Goal: Information Seeking & Learning: Check status

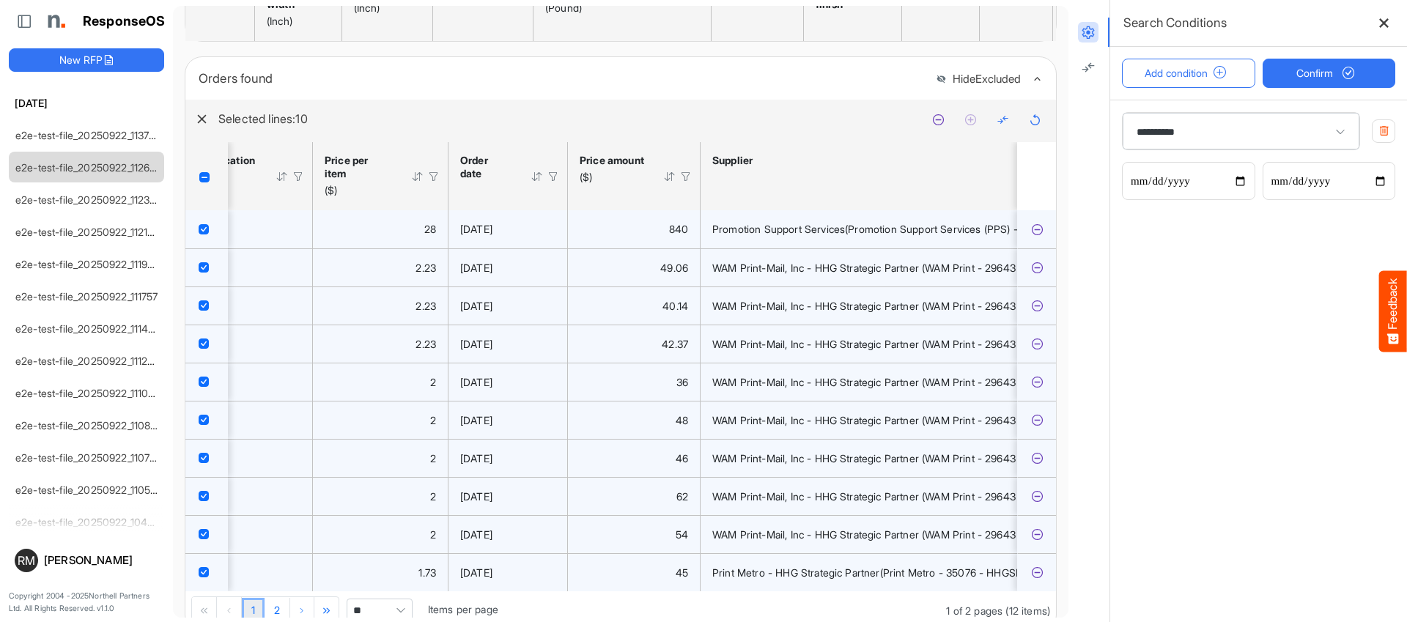
drag, startPoint x: 463, startPoint y: 238, endPoint x: 523, endPoint y: 244, distance: 60.4
click at [523, 238] on div "[DATE]" at bounding box center [507, 229] width 95 height 16
click at [493, 235] on span "[DATE]" at bounding box center [476, 229] width 32 height 12
drag, startPoint x: 503, startPoint y: 238, endPoint x: 457, endPoint y: 232, distance: 46.6
click at [457, 232] on td "[DATE]" at bounding box center [508, 229] width 119 height 38
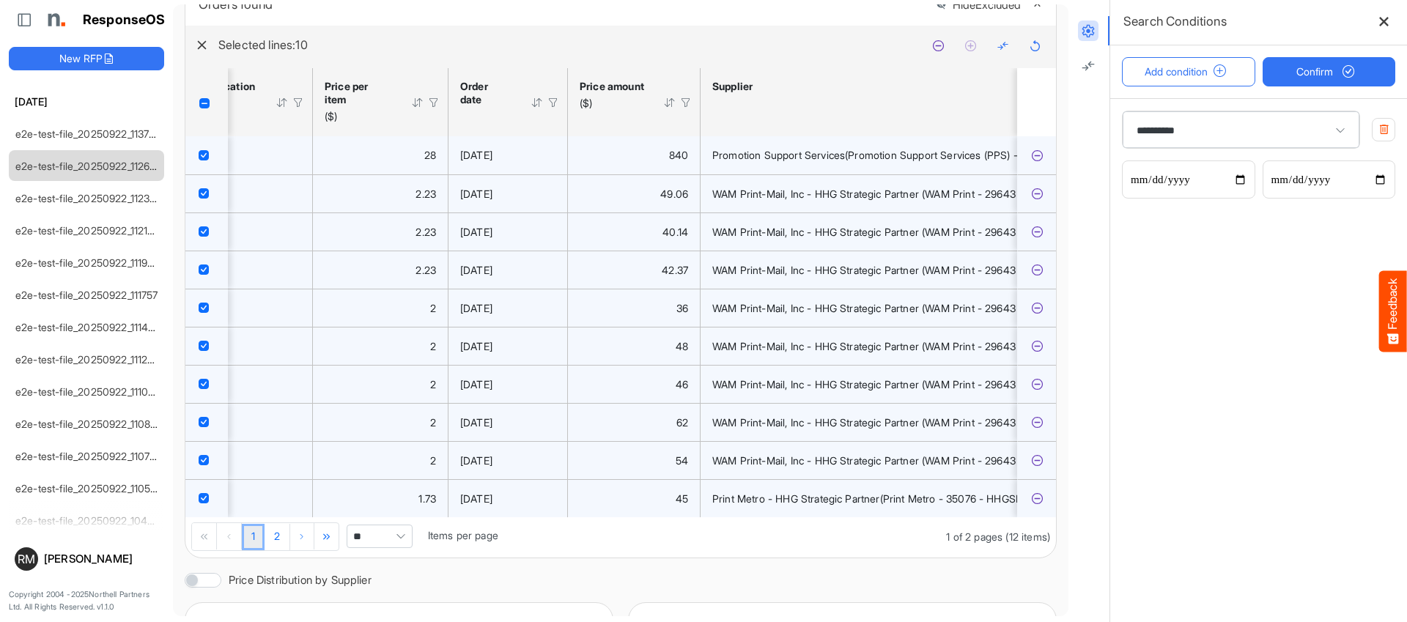
click at [1084, 251] on div at bounding box center [1089, 311] width 41 height 624
click at [680, 558] on div "1 2 1 of 2 pages (12 items) ** Items per page" at bounding box center [620, 538] width 871 height 40
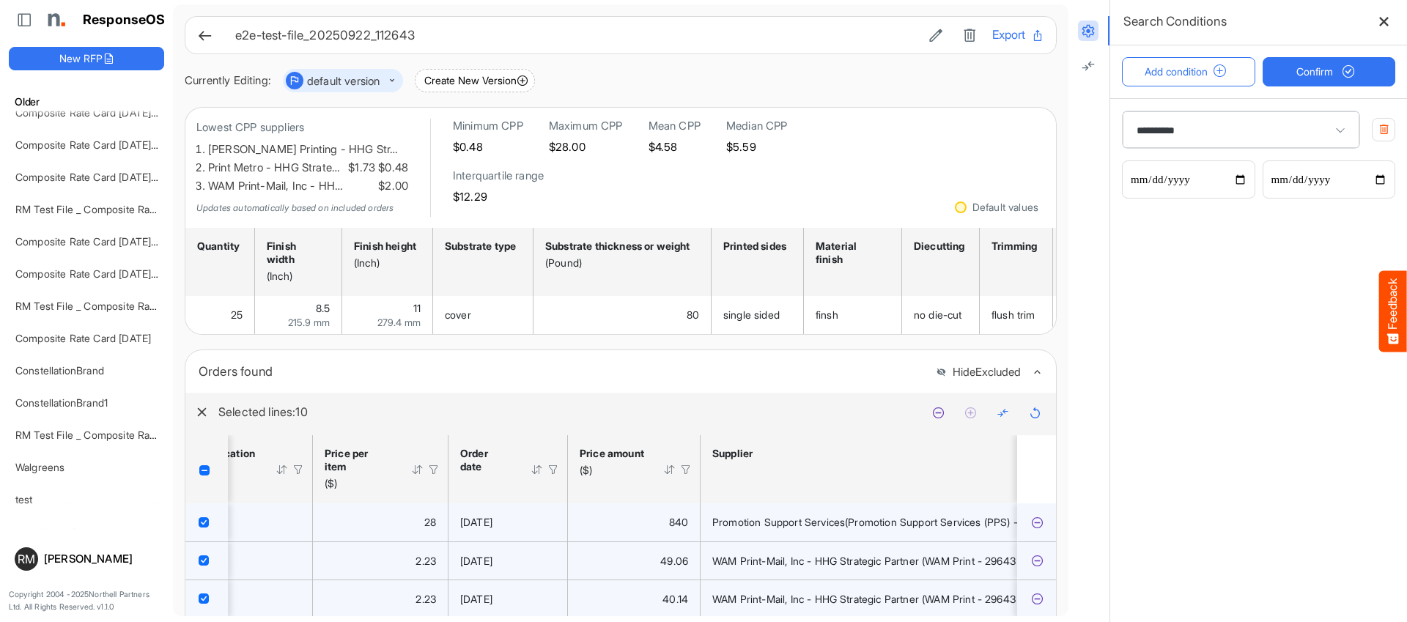
click at [204, 36] on icon at bounding box center [204, 35] width 15 height 15
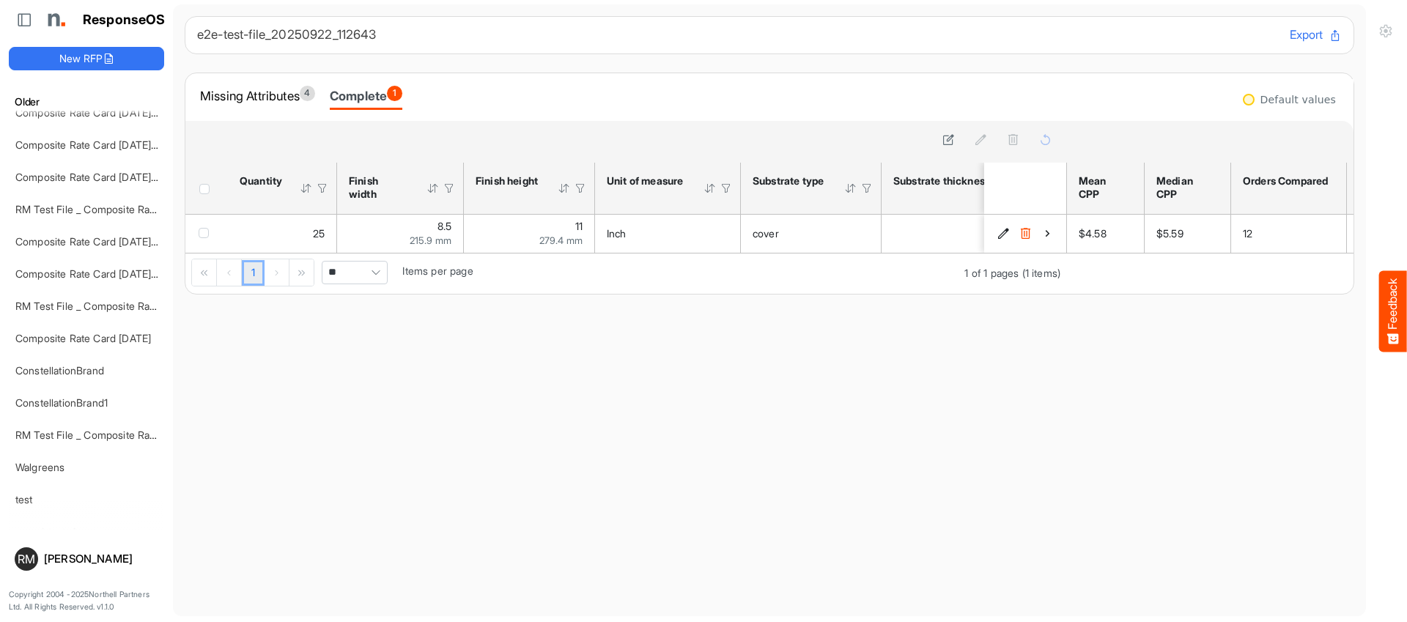
click at [237, 80] on div "Missing Attributes 4 Complete 1" at bounding box center [769, 97] width 1168 height 48
click at [241, 94] on div "Missing Attributes 4" at bounding box center [257, 96] width 115 height 21
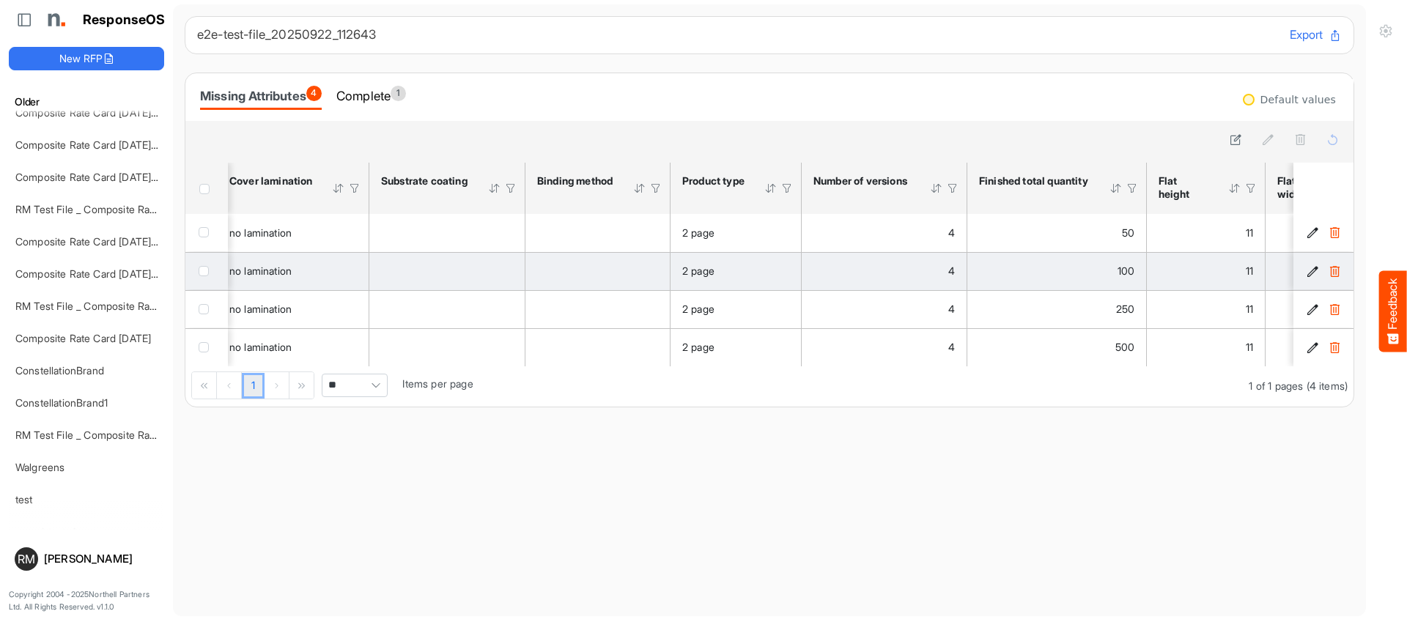
scroll to position [0, 2100]
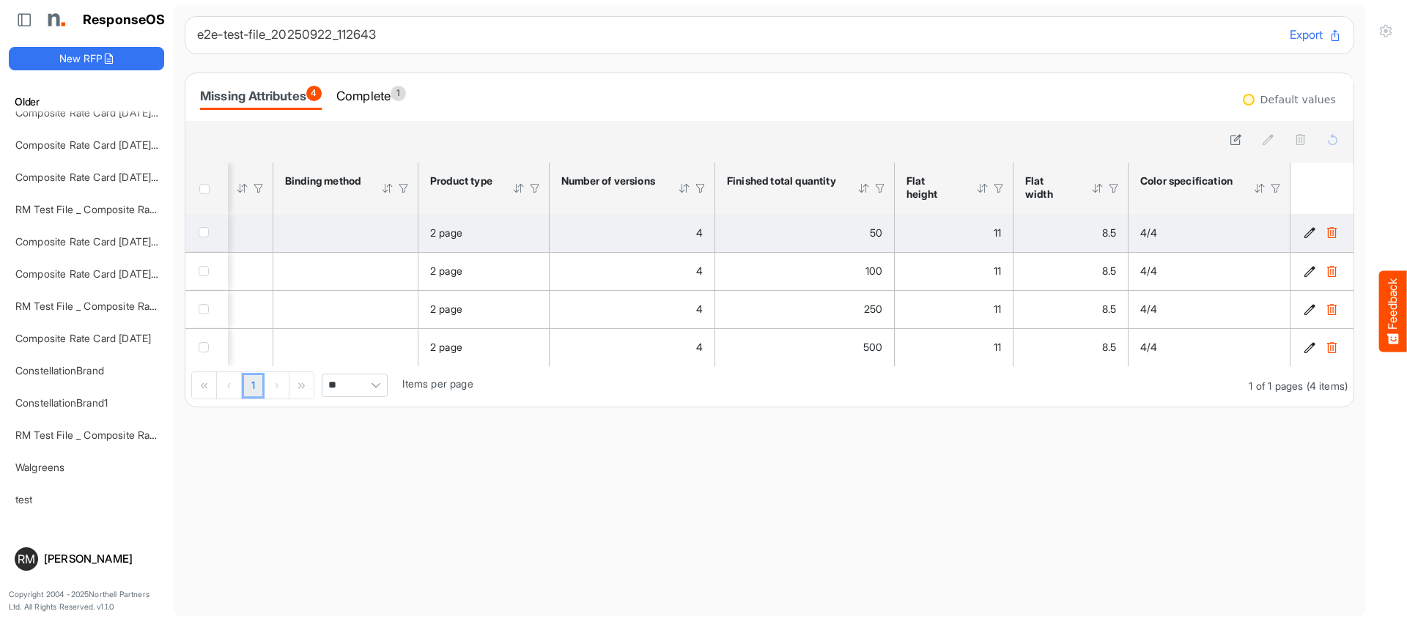
click at [1308, 237] on icon "b4e09b65-e686-4f75-8a6d-e36cf3e2a3df is template cell Column Header" at bounding box center [1310, 233] width 12 height 12
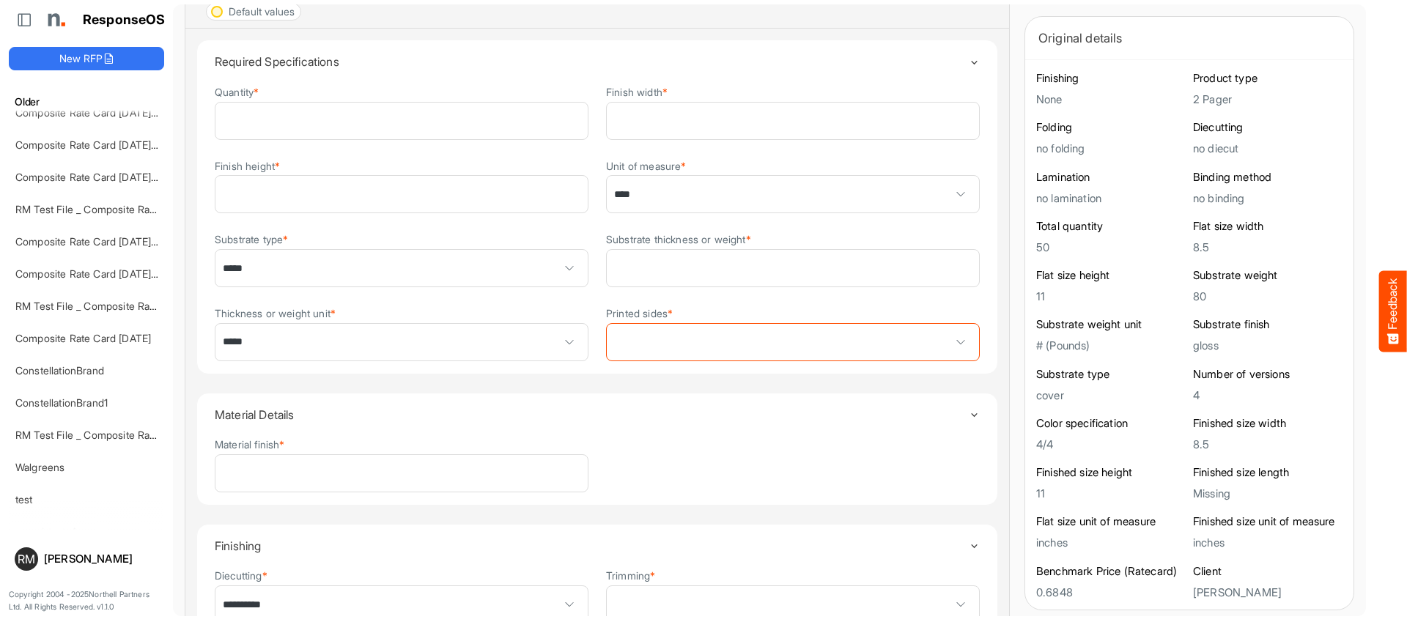
scroll to position [117, 0]
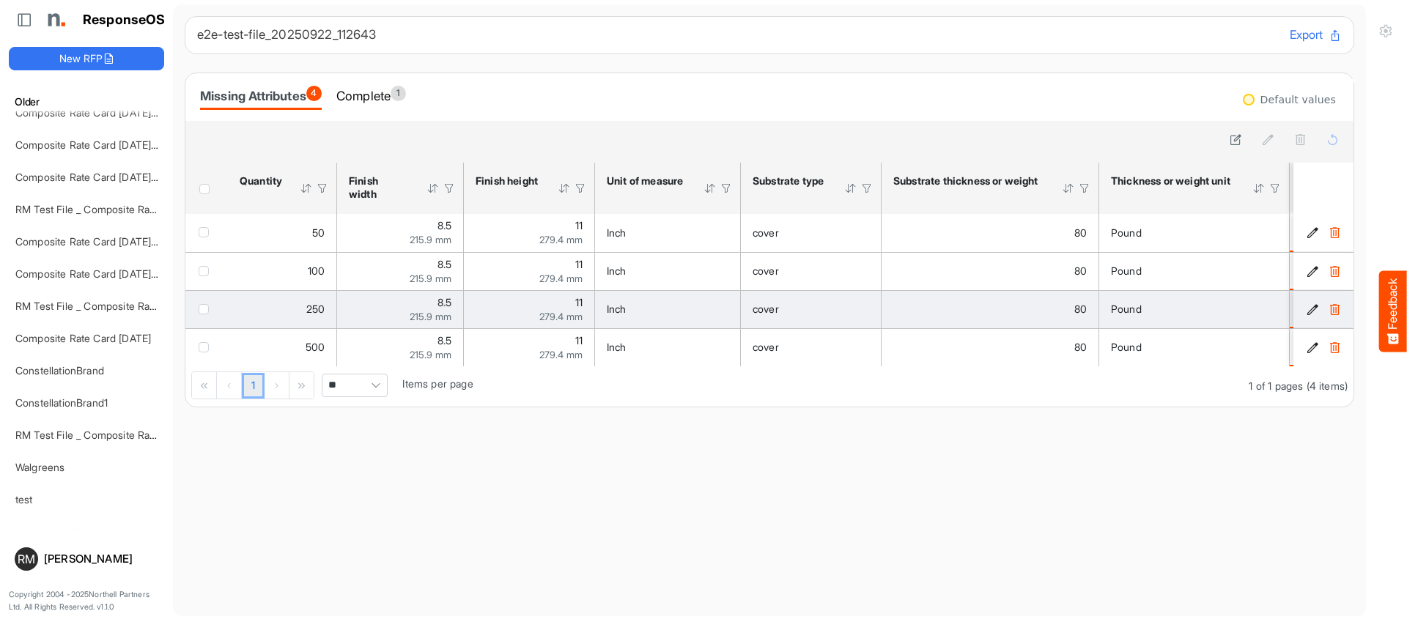
scroll to position [0, 231]
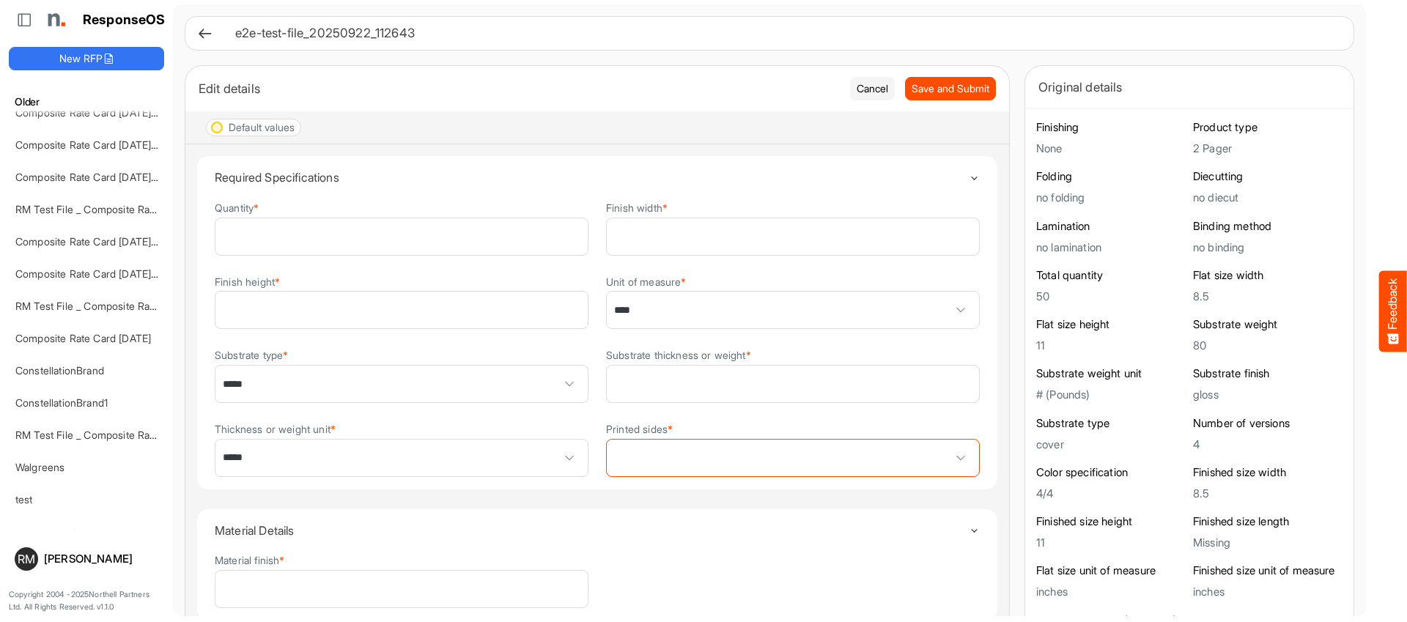
click at [199, 42] on div "e2e-test-file_20250922_112643" at bounding box center [770, 33] width 1170 height 34
click at [206, 32] on icon at bounding box center [204, 33] width 15 height 15
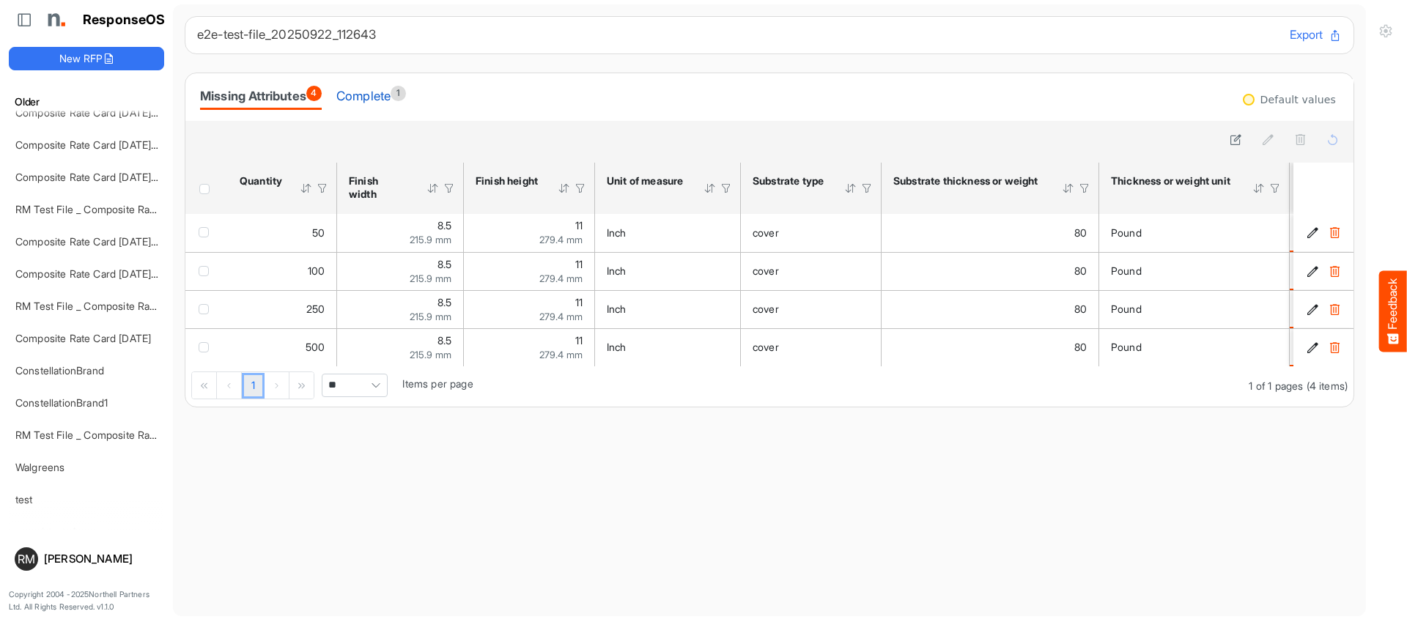
click at [396, 94] on div "Complete 1" at bounding box center [371, 96] width 70 height 21
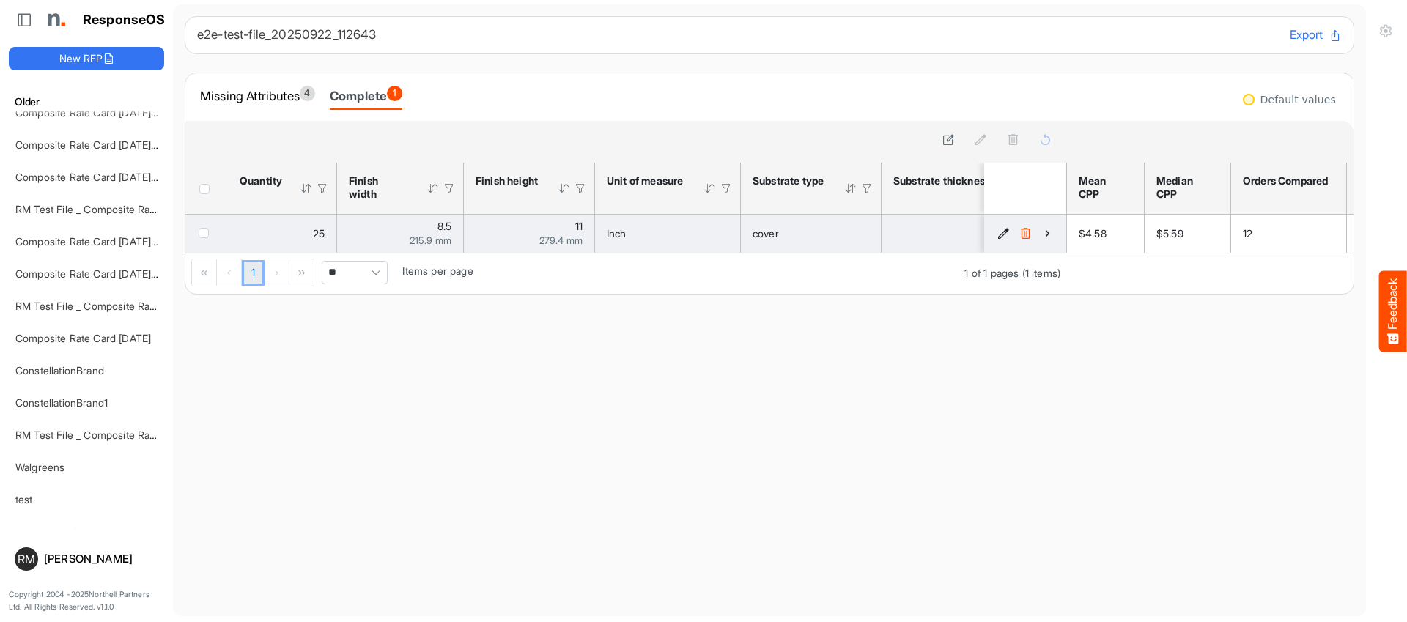
click at [1048, 237] on icon "e1bd46e9-6569-4d92-9a55-8802d37879f2 is template cell Column Header" at bounding box center [1048, 233] width 12 height 12
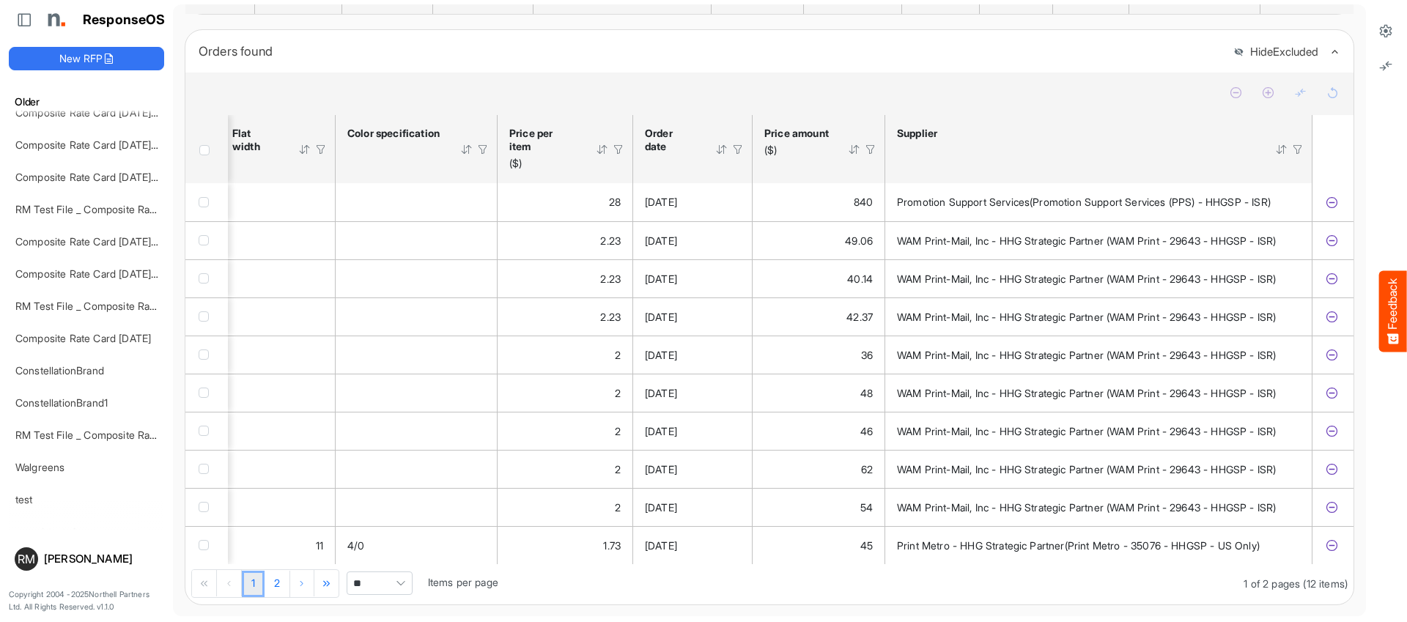
click at [724, 156] on div at bounding box center [721, 149] width 13 height 13
click at [740, 154] on div at bounding box center [738, 149] width 13 height 13
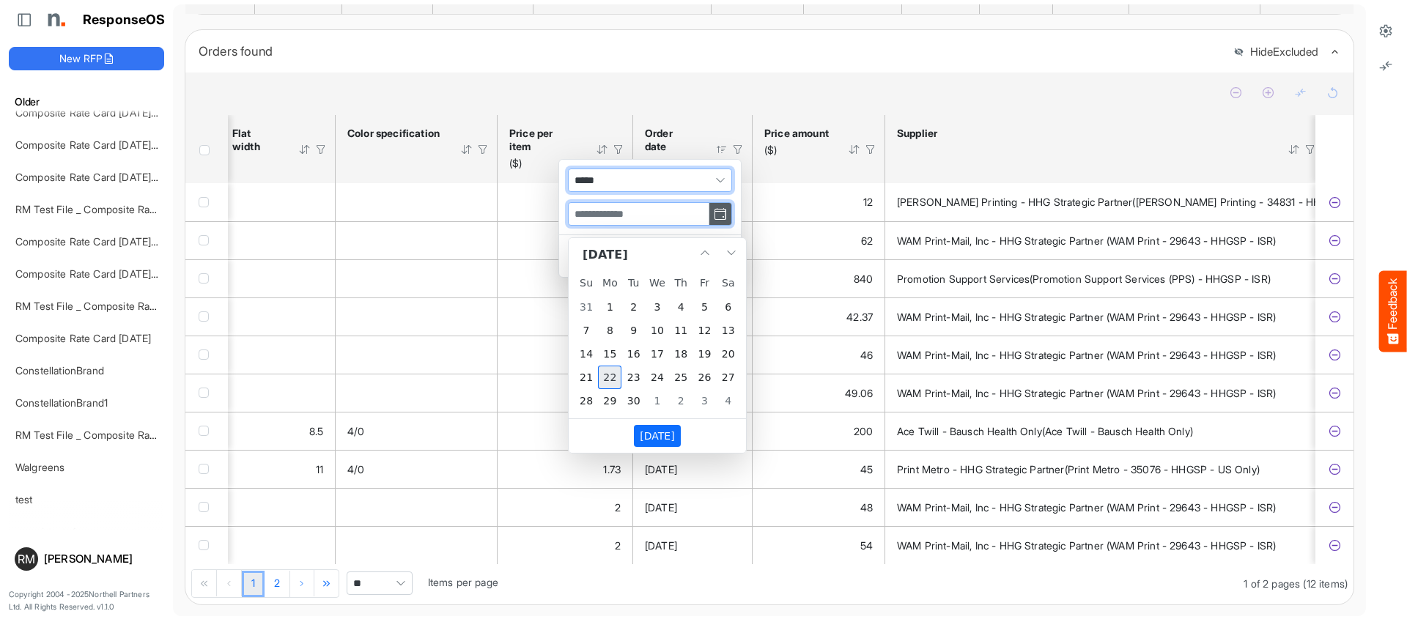
click at [716, 225] on span at bounding box center [720, 214] width 23 height 22
click at [616, 310] on span "1" at bounding box center [609, 306] width 23 height 23
type input "**********"
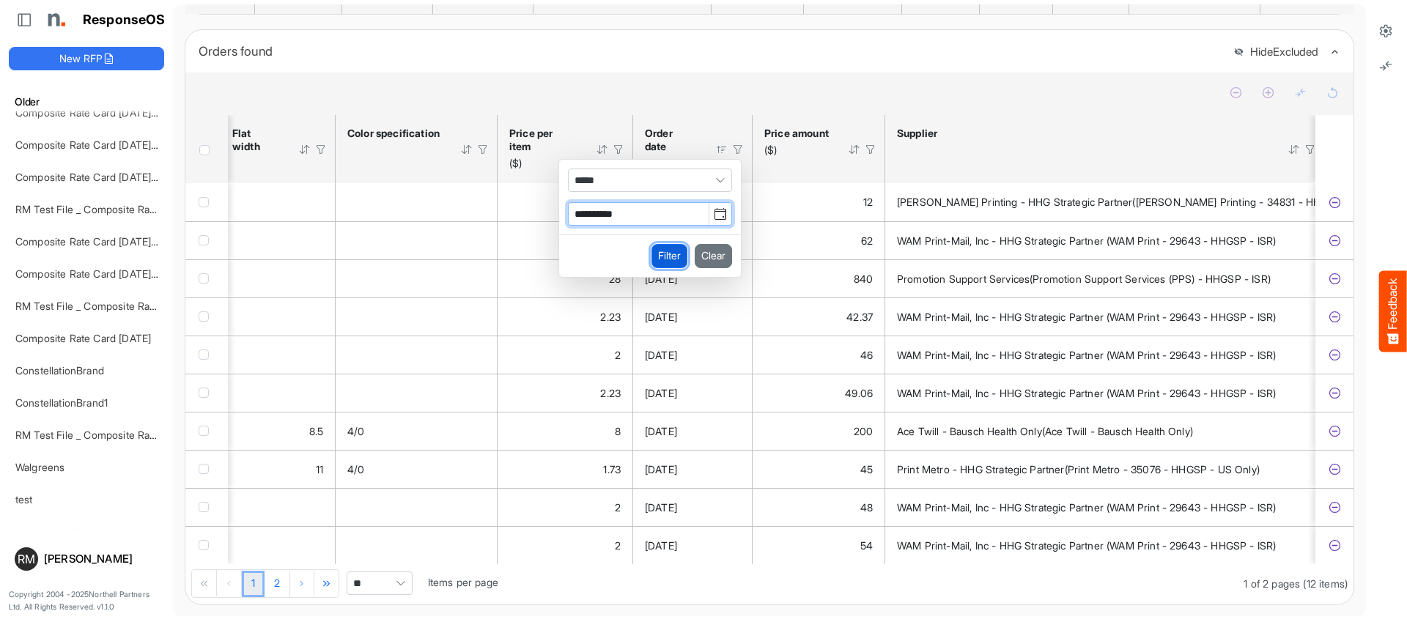
click at [665, 268] on button "Filter" at bounding box center [670, 255] width 36 height 23
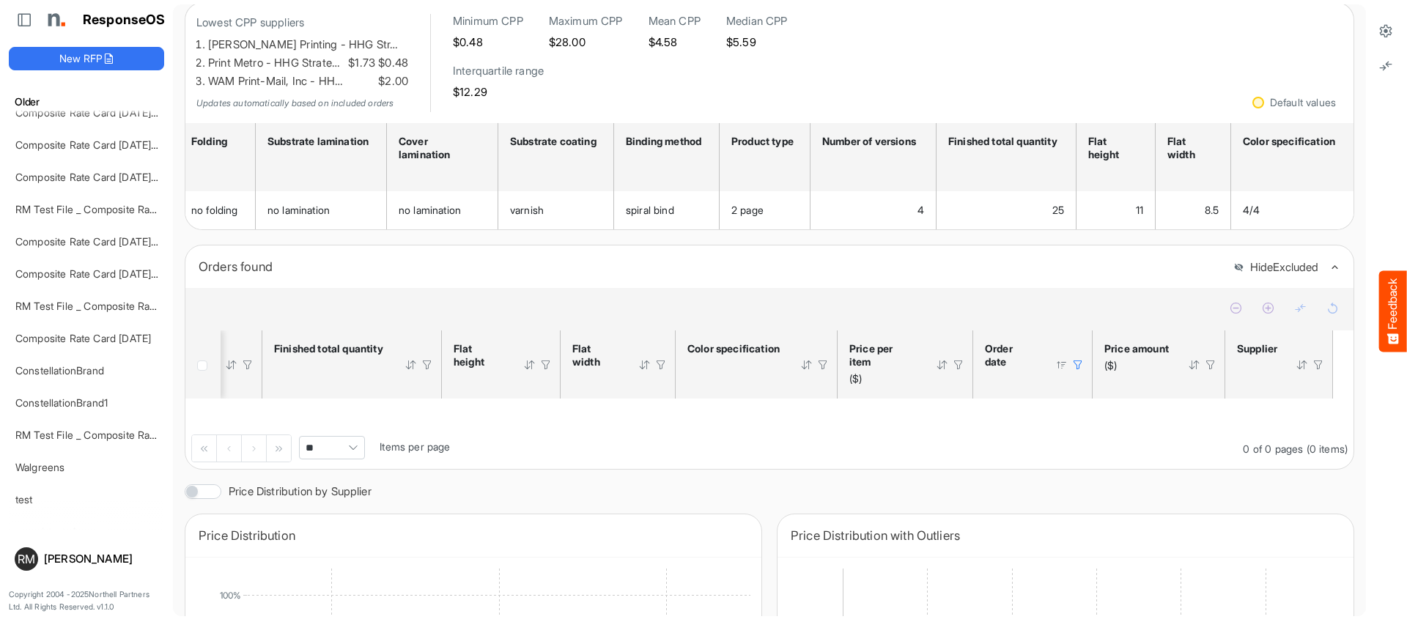
scroll to position [106, 0]
click at [1083, 371] on div at bounding box center [1078, 364] width 13 height 13
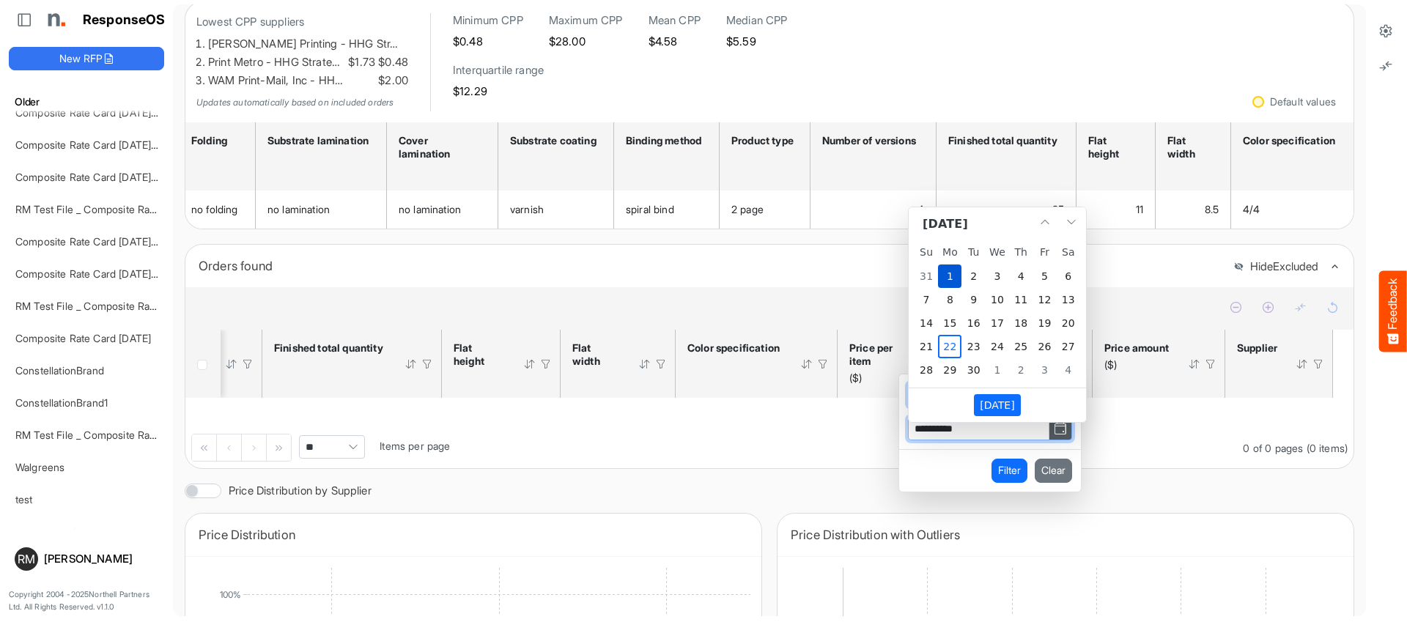
click at [1050, 438] on span at bounding box center [1060, 429] width 23 height 22
click at [1051, 218] on span "previous month" at bounding box center [1046, 222] width 18 height 18
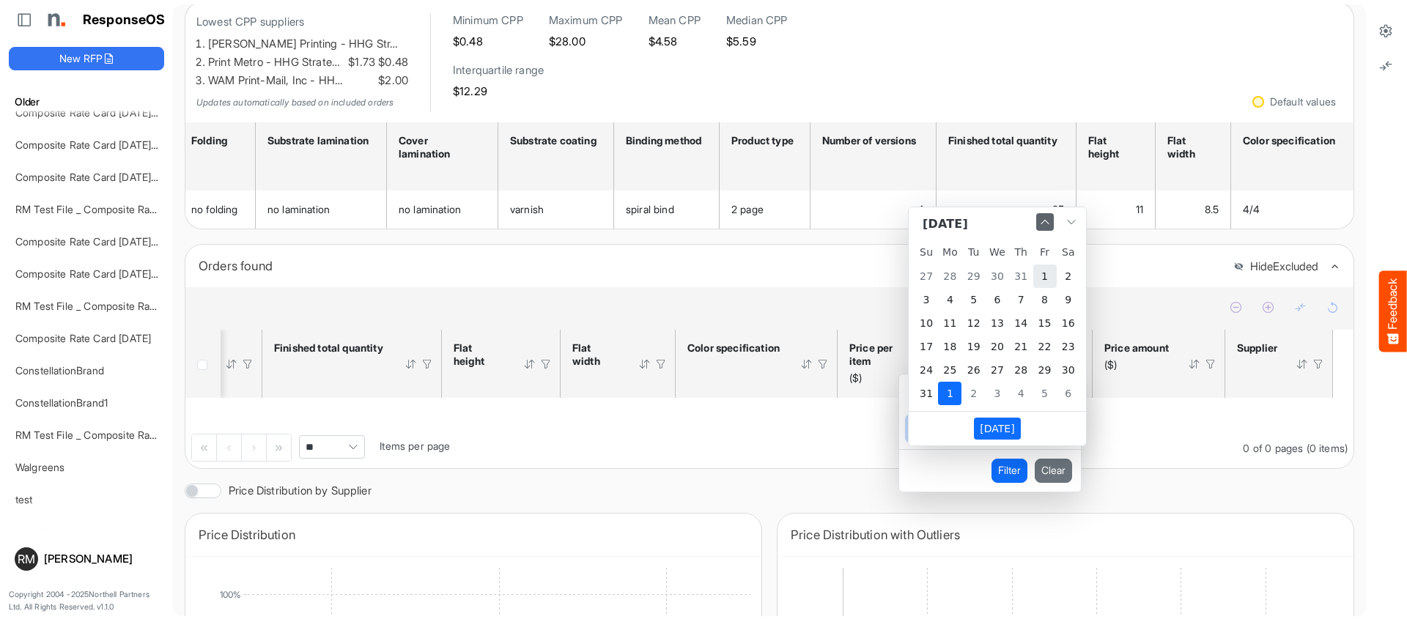
click at [1051, 218] on span "previous month" at bounding box center [1046, 222] width 18 height 18
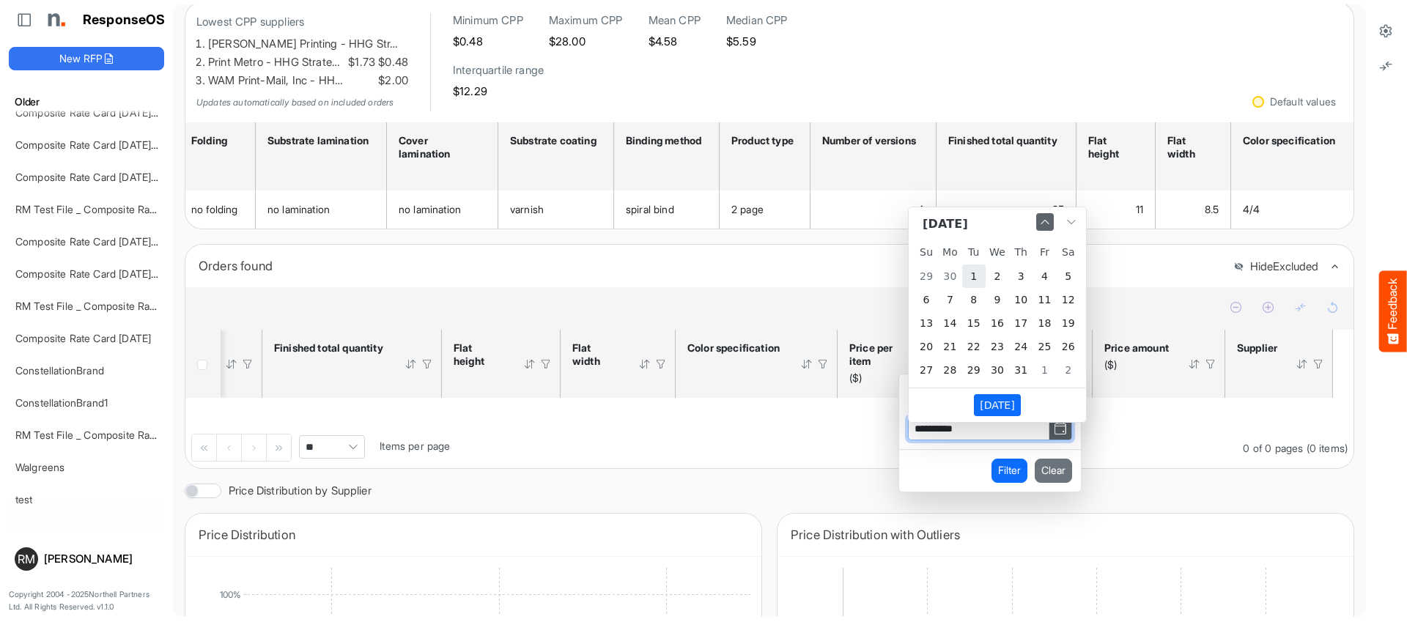
click at [1051, 218] on span "previous month" at bounding box center [1046, 222] width 18 height 18
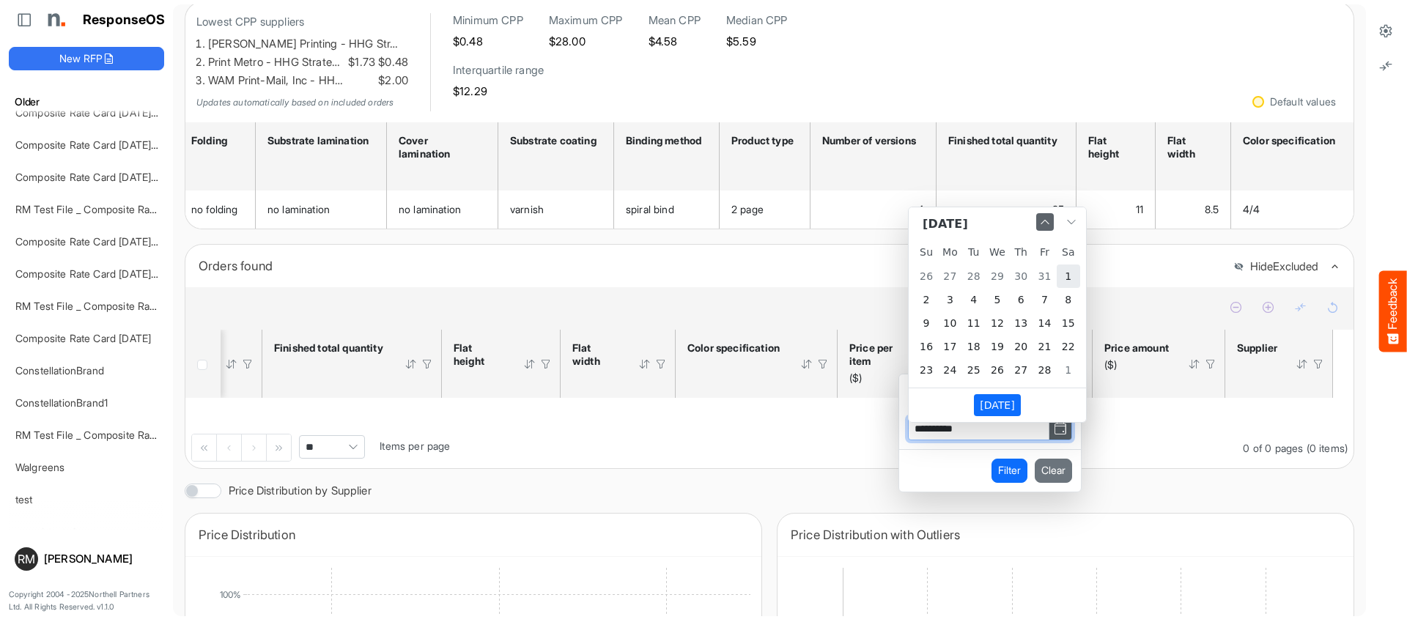
click at [1051, 218] on span "previous month" at bounding box center [1046, 222] width 18 height 18
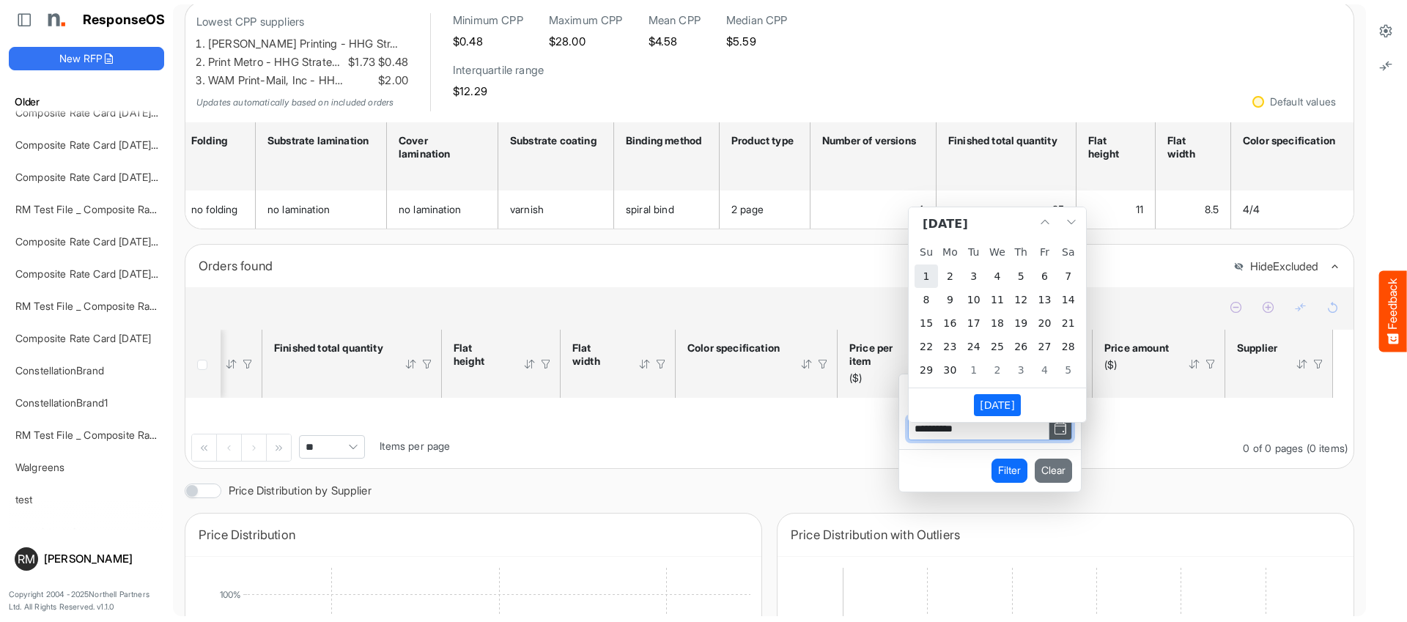
click at [931, 276] on span "1" at bounding box center [926, 276] width 23 height 23
type input "**********"
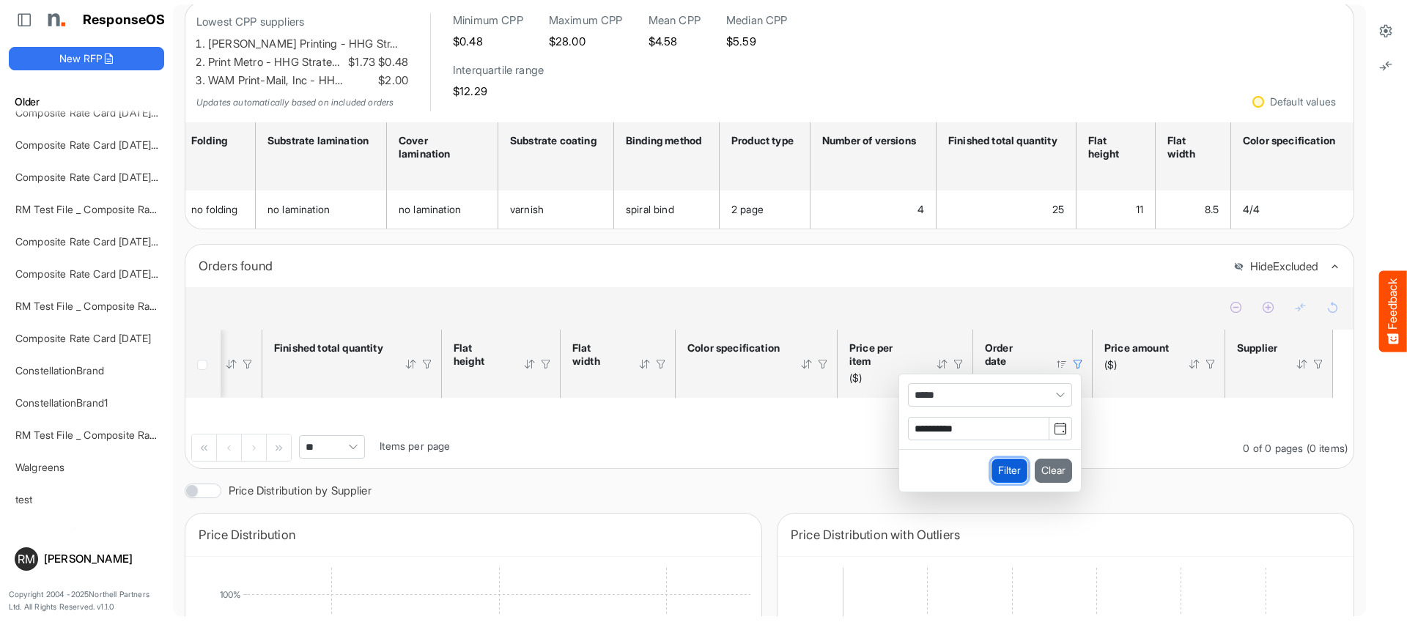
click at [1015, 479] on button "Filter" at bounding box center [1010, 470] width 36 height 23
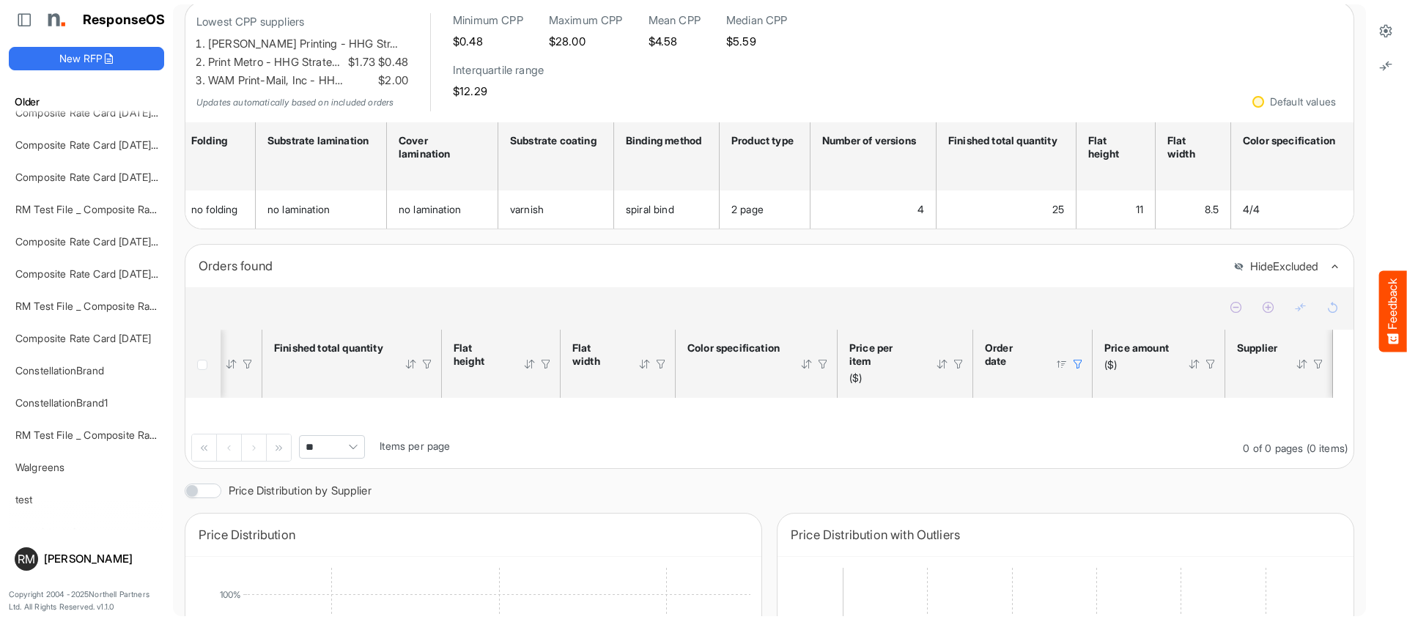
click at [1077, 371] on div at bounding box center [1078, 364] width 13 height 13
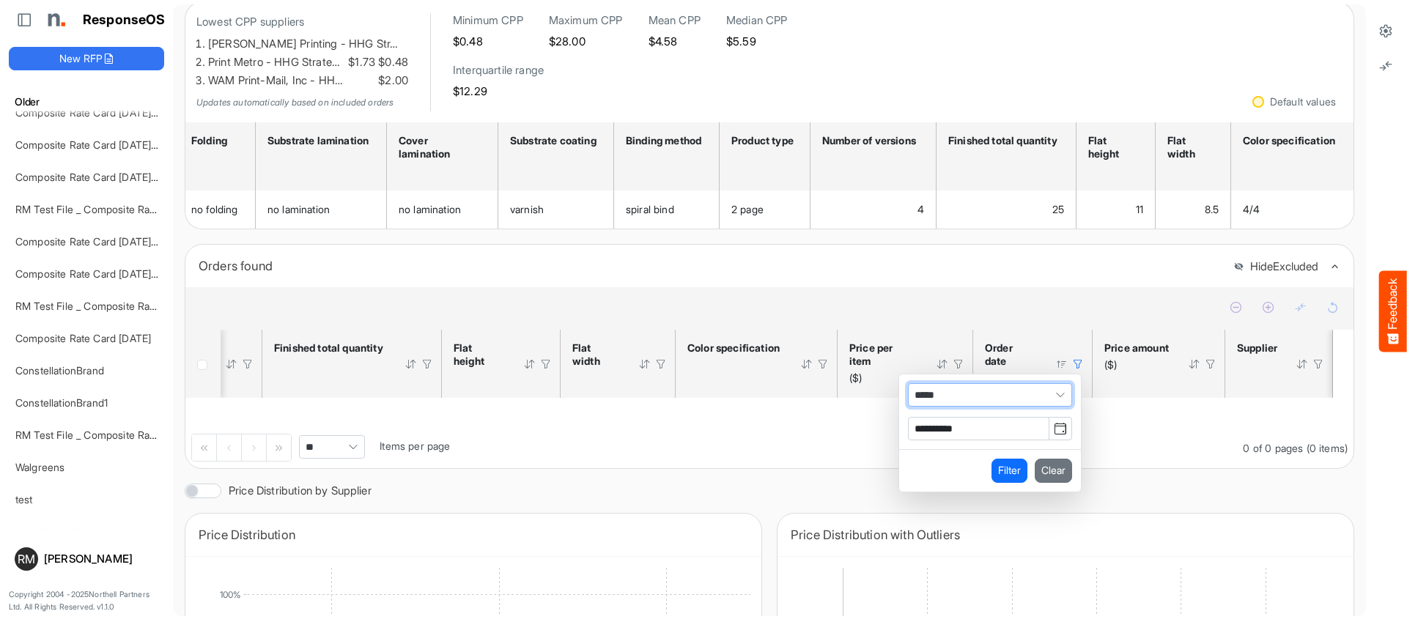
click at [1052, 398] on span "Filter Operator" at bounding box center [1061, 395] width 22 height 22
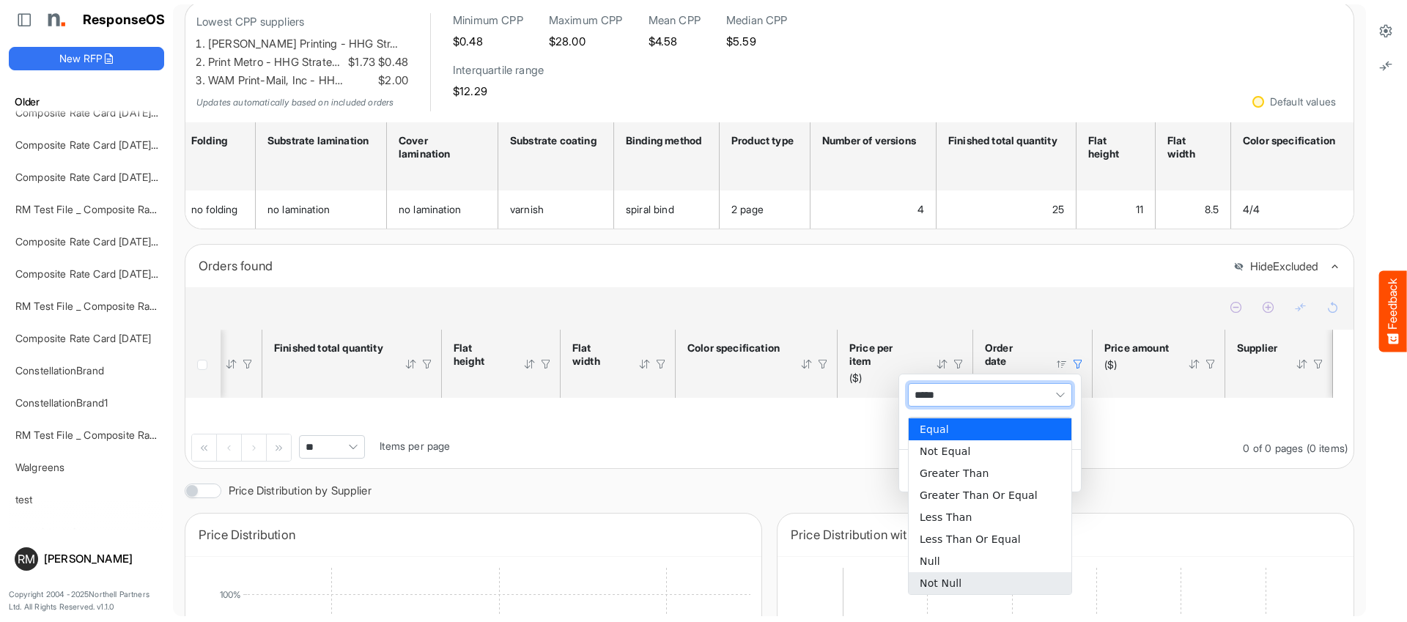
click at [935, 581] on li "Not Null" at bounding box center [990, 583] width 163 height 22
type input "********"
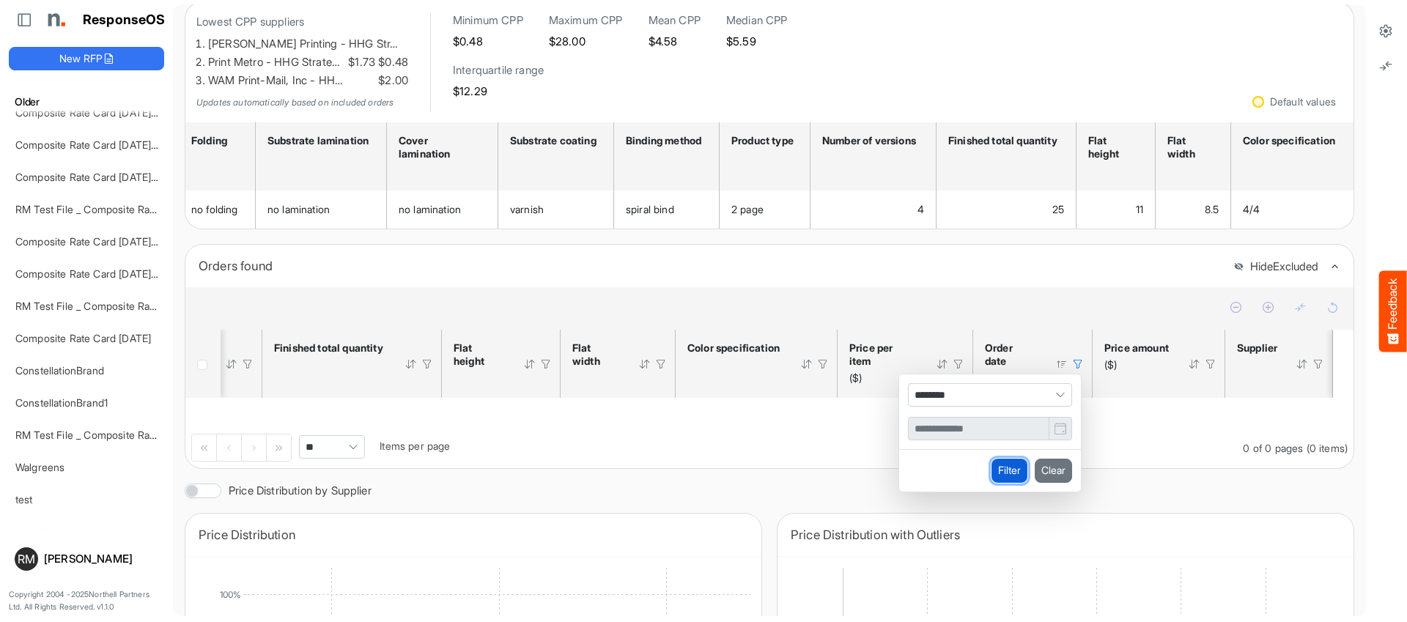
click at [1002, 482] on button "Filter" at bounding box center [1010, 470] width 36 height 23
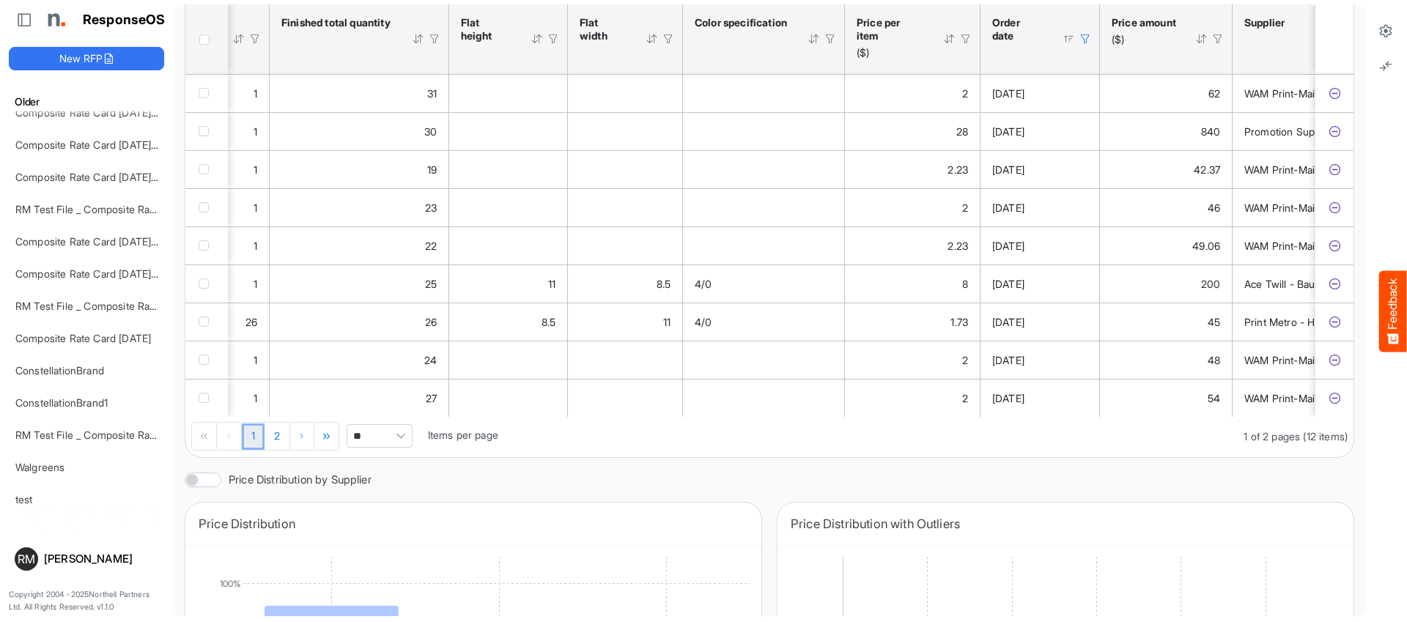
scroll to position [468, 0]
